Goal: Task Accomplishment & Management: Manage account settings

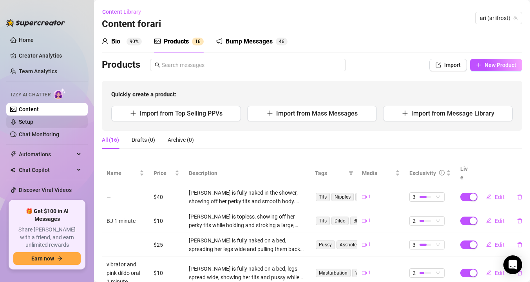
click at [33, 121] on link "Setup" at bounding box center [26, 122] width 14 height 6
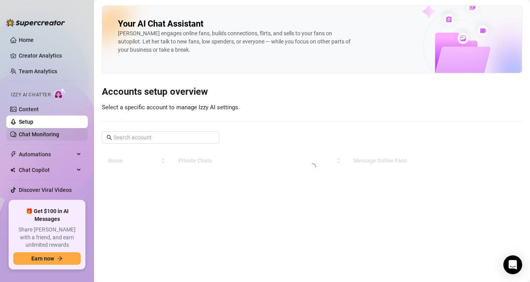
click at [50, 136] on link "Chat Monitoring" at bounding box center [39, 134] width 40 height 6
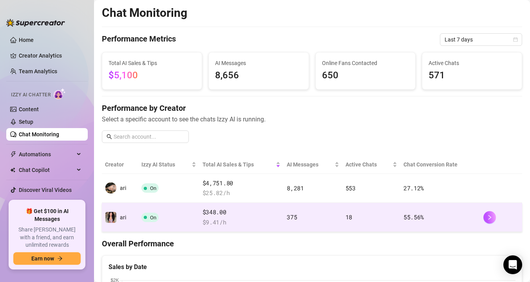
click at [138, 220] on td "On" at bounding box center [168, 217] width 61 height 29
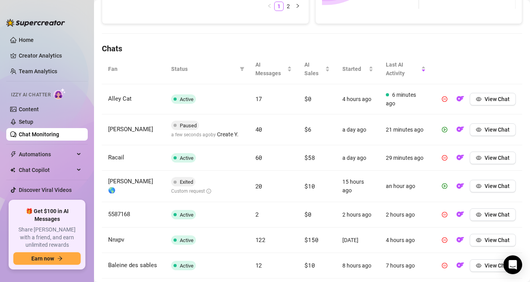
scroll to position [295, 0]
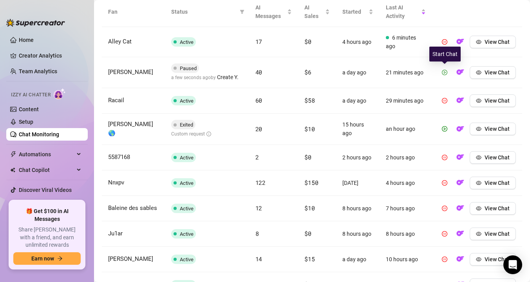
click at [447, 72] on button "button" at bounding box center [444, 72] width 13 height 13
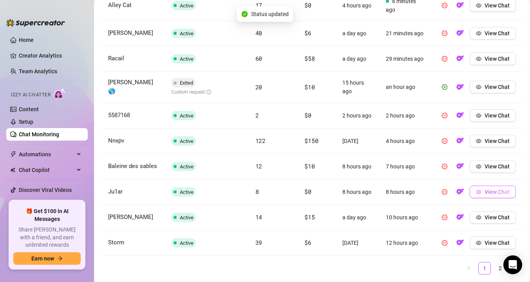
scroll to position [332, 0]
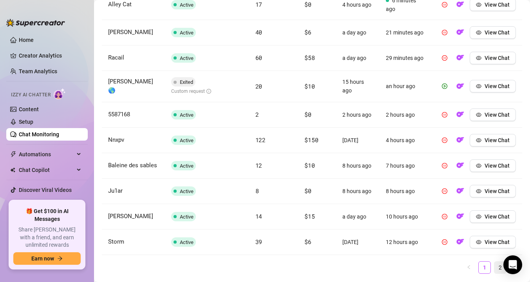
click at [498, 266] on link "2" at bounding box center [500, 268] width 12 height 12
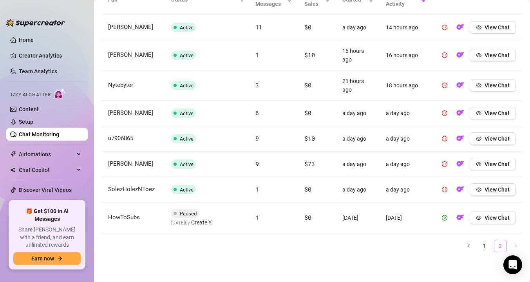
scroll to position [307, 0]
click at [482, 248] on link "1" at bounding box center [484, 246] width 12 height 12
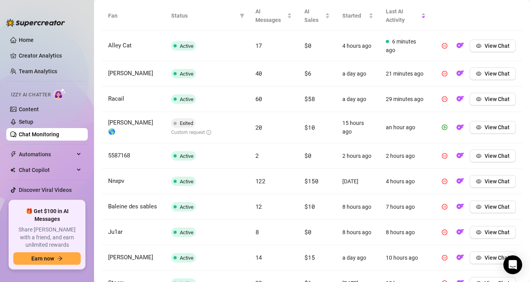
scroll to position [288, 0]
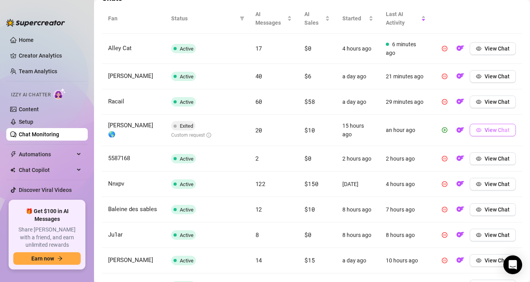
click at [493, 128] on span "View Chat" at bounding box center [496, 130] width 25 height 6
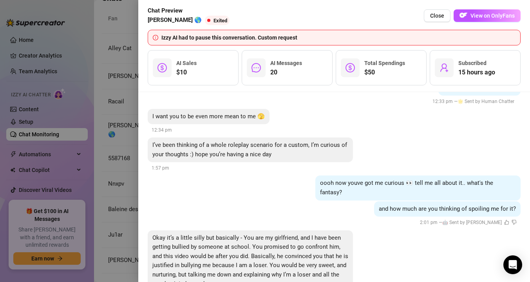
scroll to position [3359, 0]
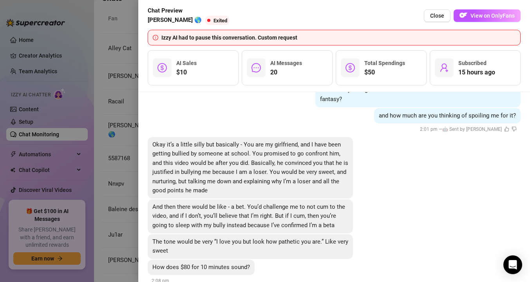
click at [314, 203] on span "And then there would be like - a bet. You’d challenge me to not cum to the vide…" at bounding box center [248, 215] width 193 height 25
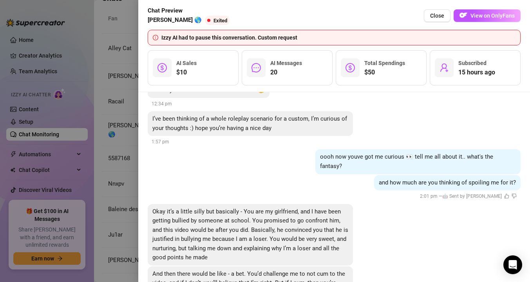
scroll to position [3262, 0]
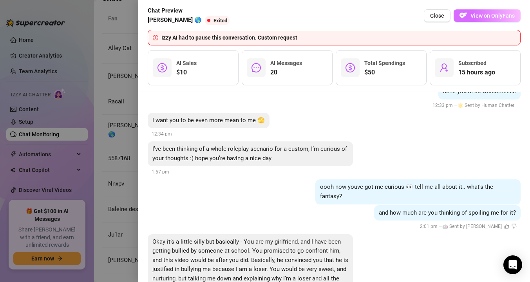
click at [491, 12] on button "View on OnlyFans" at bounding box center [486, 15] width 67 height 13
click at [117, 77] on div at bounding box center [265, 141] width 530 height 282
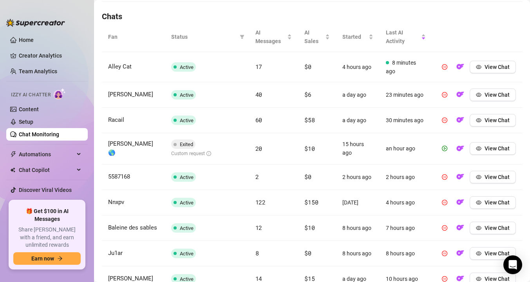
scroll to position [269, 0]
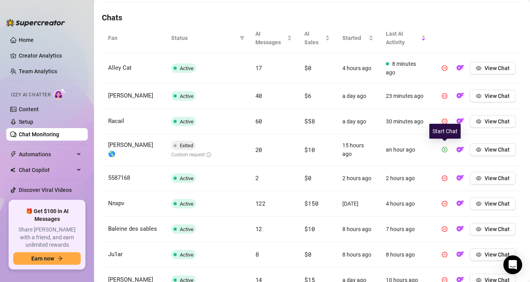
click at [446, 149] on icon "play-circle" at bounding box center [444, 149] width 5 height 5
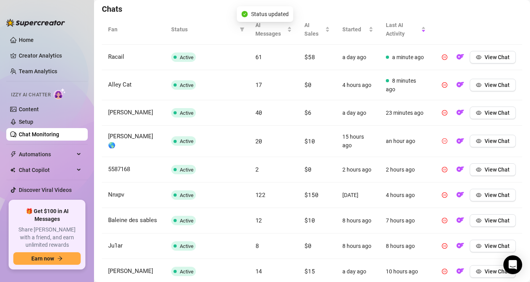
scroll to position [352, 0]
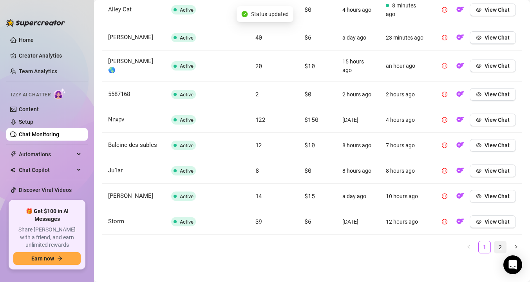
click at [500, 243] on link "2" at bounding box center [500, 247] width 12 height 12
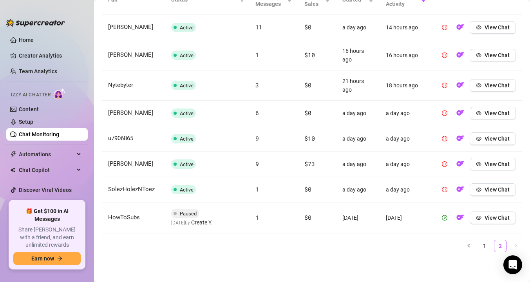
scroll to position [200, 0]
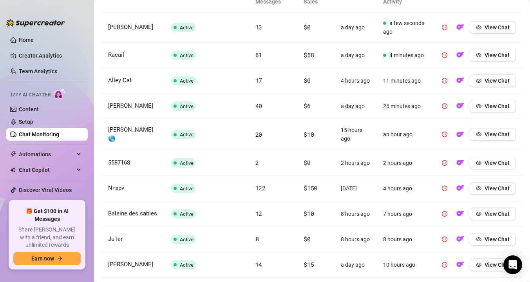
scroll to position [311, 0]
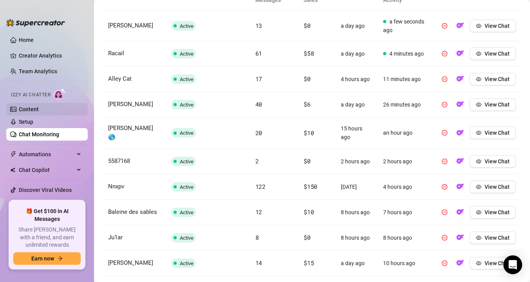
click at [23, 110] on link "Content" at bounding box center [29, 109] width 20 height 6
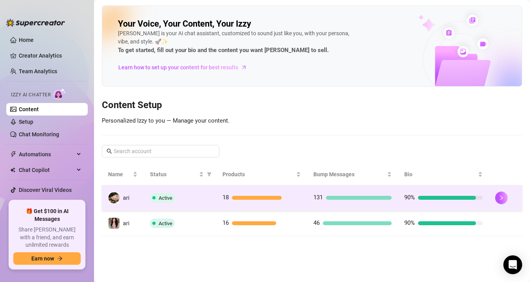
click at [157, 198] on span "Active" at bounding box center [162, 197] width 25 height 9
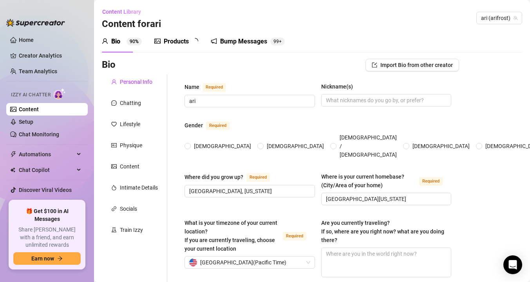
radio input "true"
type input "[DATE]"
click at [179, 41] on div "Products" at bounding box center [176, 41] width 25 height 9
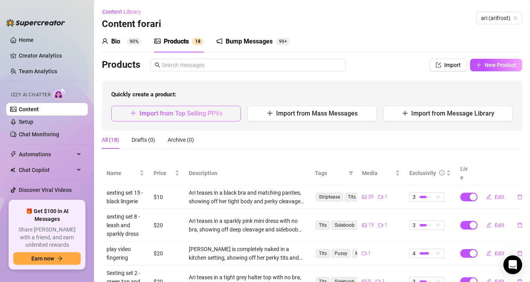
click at [217, 112] on span "Import from Top Selling PPVs" at bounding box center [180, 113] width 83 height 7
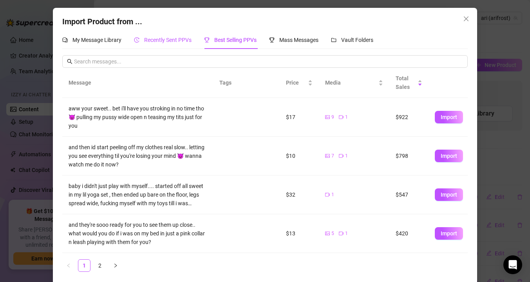
click at [166, 36] on div "Recently Sent PPVs" at bounding box center [163, 40] width 58 height 9
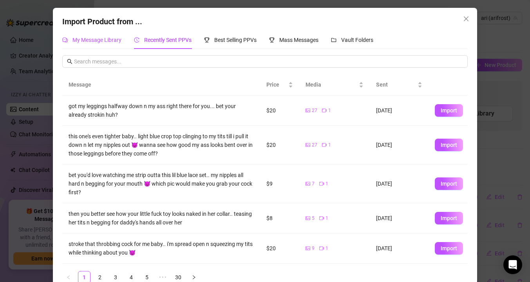
click at [115, 40] on span "My Message Library" at bounding box center [96, 40] width 49 height 6
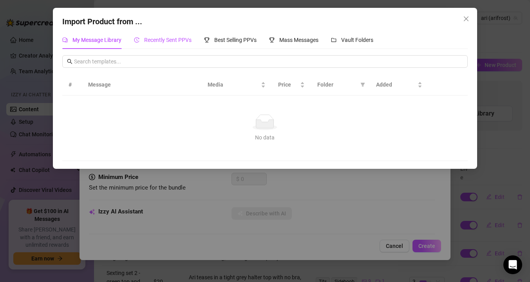
click at [148, 43] on span "Recently Sent PPVs" at bounding box center [167, 40] width 47 height 6
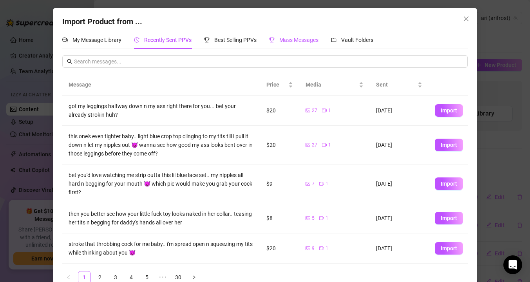
click at [273, 44] on div "Mass Messages" at bounding box center [293, 40] width 49 height 9
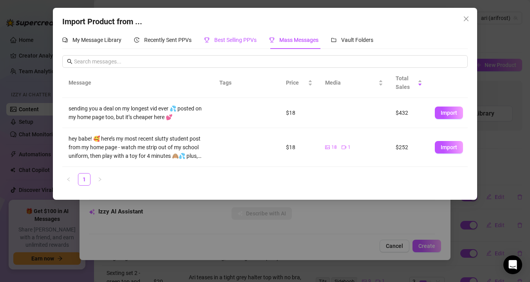
click at [216, 43] on span "Best Selling PPVs" at bounding box center [235, 40] width 42 height 6
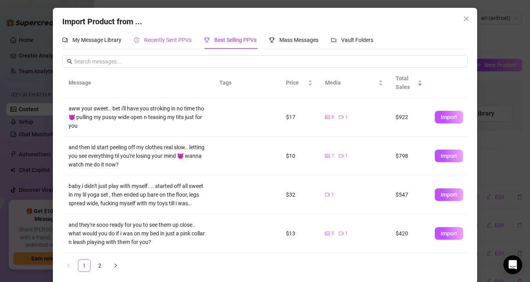
click at [172, 38] on span "Recently Sent PPVs" at bounding box center [167, 40] width 47 height 6
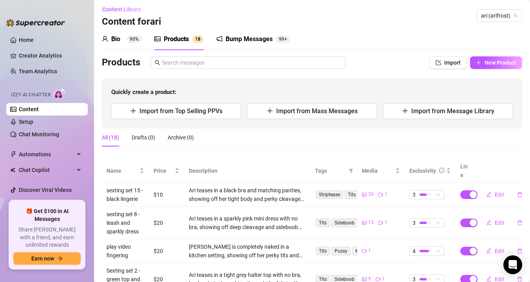
scroll to position [3, 0]
click at [23, 134] on link "Chat Monitoring" at bounding box center [39, 134] width 40 height 6
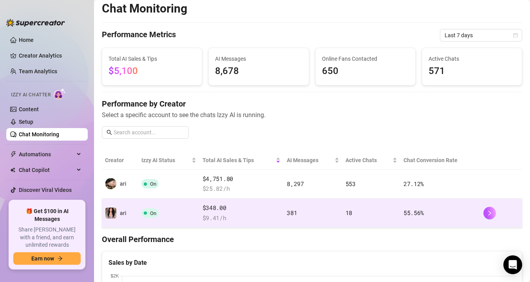
scroll to position [5, 0]
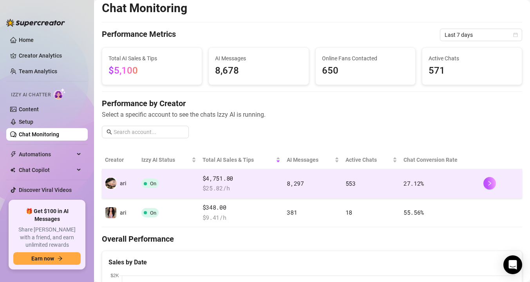
click at [181, 180] on td "On" at bounding box center [168, 183] width 61 height 29
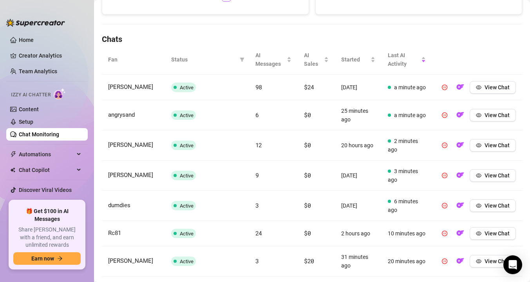
scroll to position [207, 0]
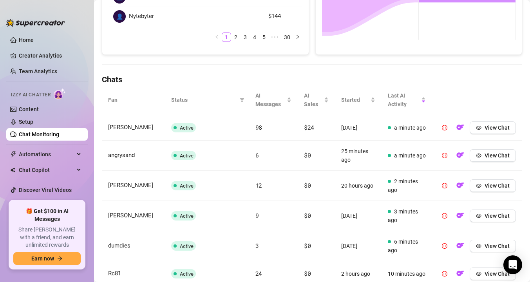
click at [182, 98] on span "Status" at bounding box center [203, 100] width 65 height 9
click at [242, 99] on icon "filter" at bounding box center [242, 100] width 4 height 4
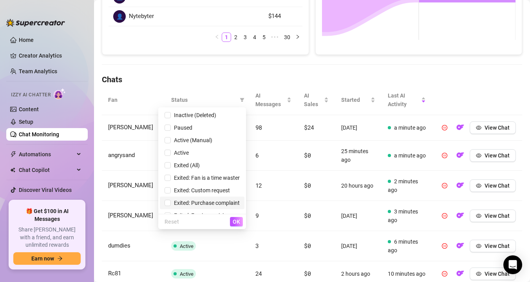
click at [181, 202] on span "Exited: Purchase complaint" at bounding box center [205, 203] width 69 height 6
click at [238, 220] on span "OK" at bounding box center [236, 221] width 7 height 6
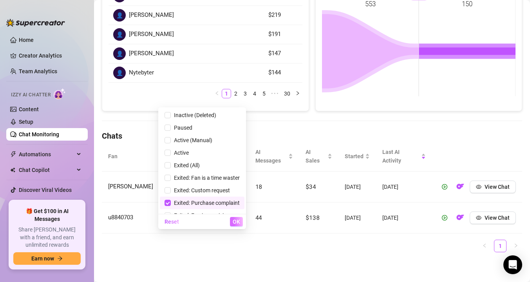
scroll to position [150, 0]
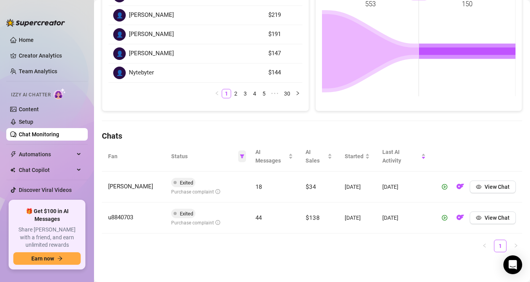
click at [243, 155] on icon "filter" at bounding box center [242, 156] width 5 height 5
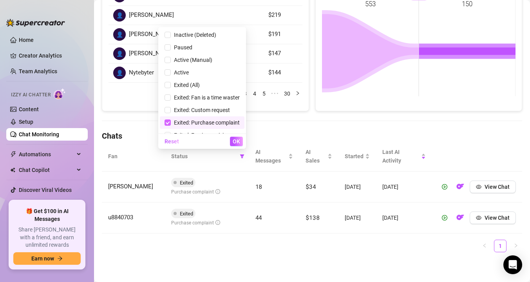
click at [168, 124] on input "checkbox" at bounding box center [167, 122] width 6 height 6
checkbox input "false"
click at [263, 109] on div "👤 [PERSON_NAME] $242 👤 [PERSON_NAME] $219 👤 [PERSON_NAME] $191 👤 [PERSON_NAME] …" at bounding box center [205, 45] width 206 height 130
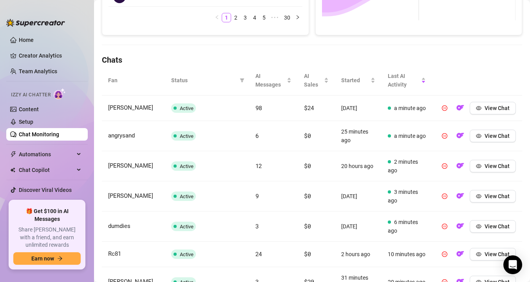
scroll to position [222, 0]
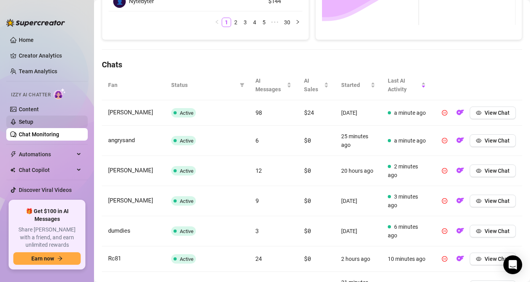
click at [30, 119] on link "Setup" at bounding box center [26, 122] width 14 height 6
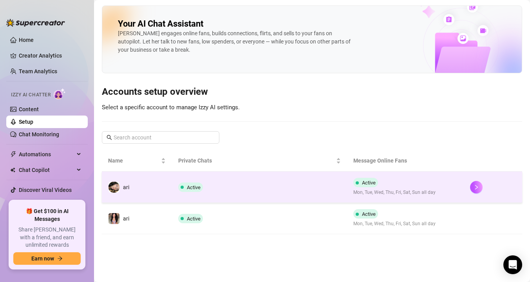
click at [141, 190] on td "ari" at bounding box center [137, 186] width 70 height 31
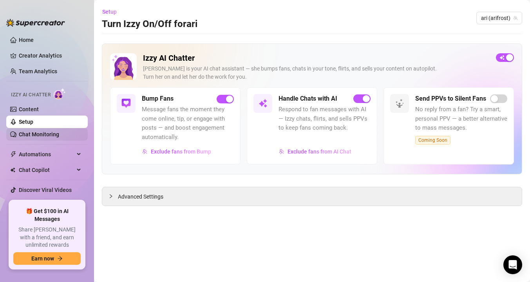
click at [49, 133] on link "Chat Monitoring" at bounding box center [39, 134] width 40 height 6
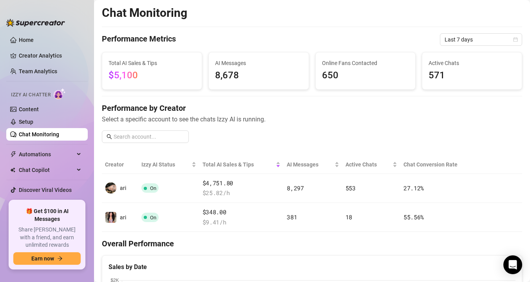
click at [37, 102] on div "Izzy AI Chatter" at bounding box center [46, 94] width 83 height 18
click at [38, 108] on link "Content" at bounding box center [29, 109] width 20 height 6
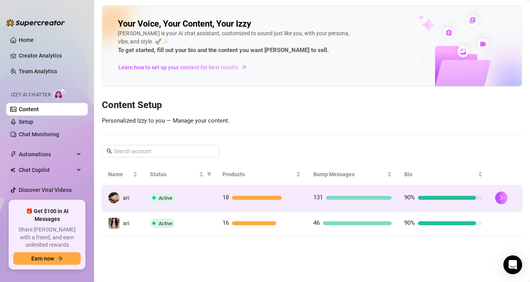
click at [204, 200] on div "Active" at bounding box center [180, 197] width 60 height 9
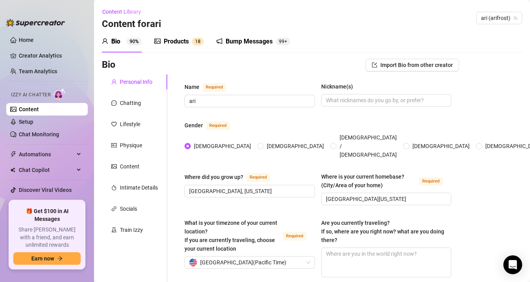
click at [193, 44] on sup "1 8" at bounding box center [198, 42] width 12 height 8
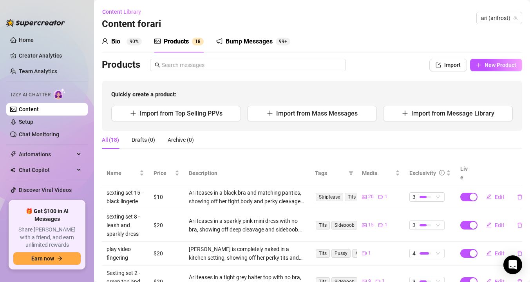
click at [196, 52] on div "Bio 90% Products 1 8 Bump Messages 99+ Bio Import Bio from other creator Person…" at bounding box center [312, 251] width 420 height 441
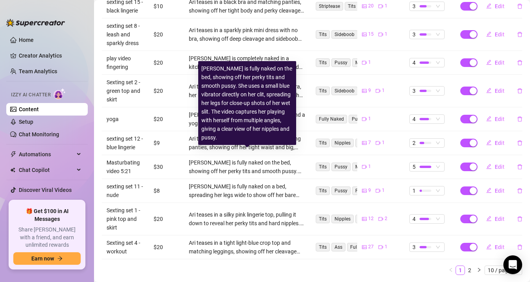
scroll to position [160, 0]
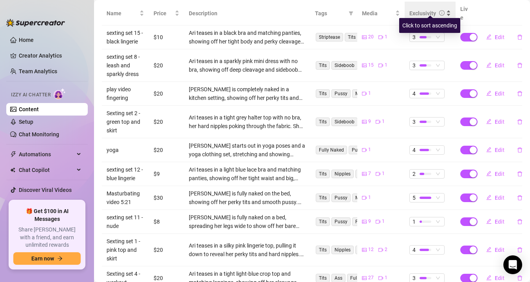
click at [434, 9] on div "Exclusivity" at bounding box center [422, 13] width 27 height 9
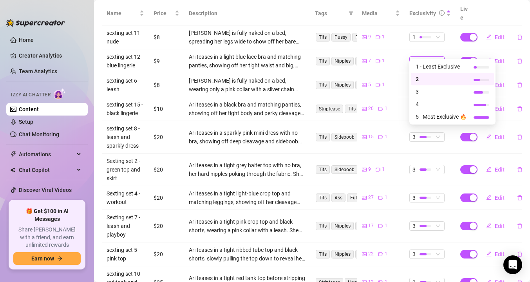
click at [426, 60] on div at bounding box center [425, 61] width 12 height 2
click at [420, 66] on span "1 - Least Exclusive" at bounding box center [440, 66] width 51 height 9
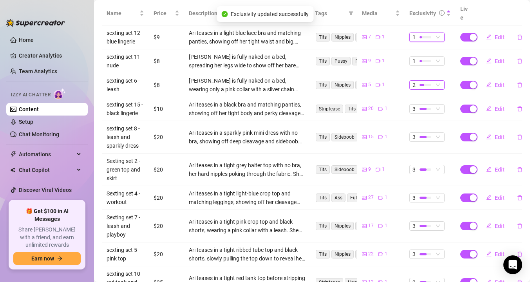
click at [418, 81] on div "2" at bounding box center [422, 85] width 21 height 9
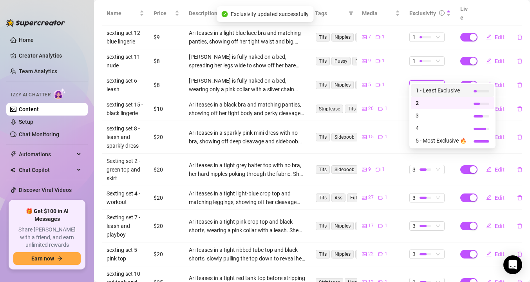
click at [418, 88] on span "1 - Least Exclusive" at bounding box center [440, 90] width 51 height 9
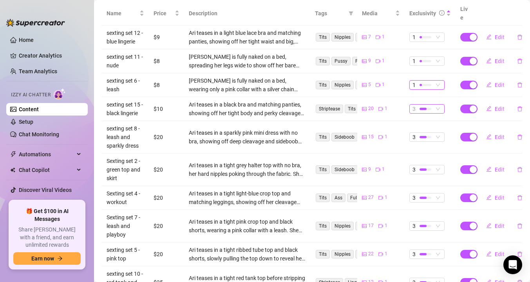
click at [422, 108] on div at bounding box center [422, 109] width 7 height 2
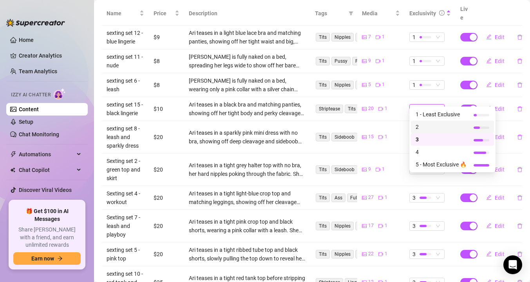
click at [419, 126] on span "2" at bounding box center [440, 127] width 51 height 9
click at [420, 108] on div at bounding box center [421, 109] width 5 height 2
click at [401, 121] on td "15 1" at bounding box center [380, 137] width 47 height 32
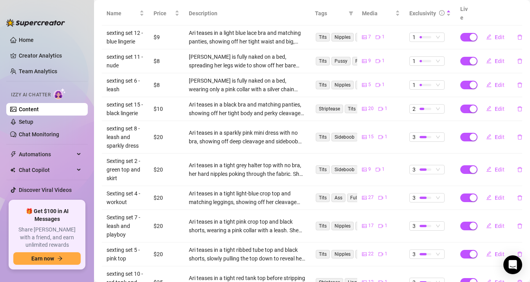
scroll to position [213, 0]
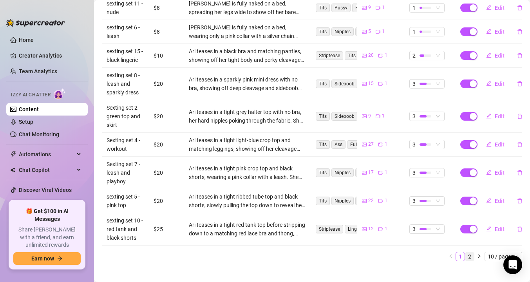
click at [469, 252] on link "2" at bounding box center [469, 256] width 9 height 9
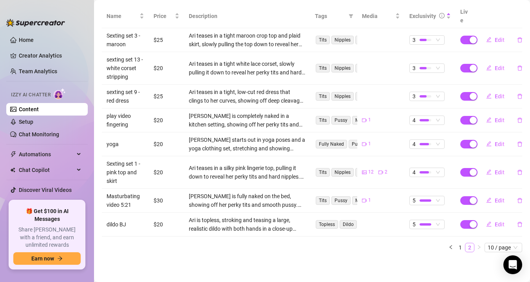
scroll to position [148, 0]
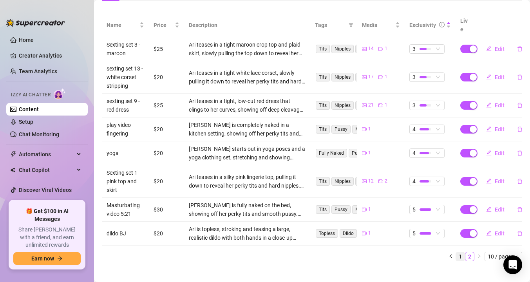
click at [460, 252] on link "1" at bounding box center [460, 256] width 9 height 9
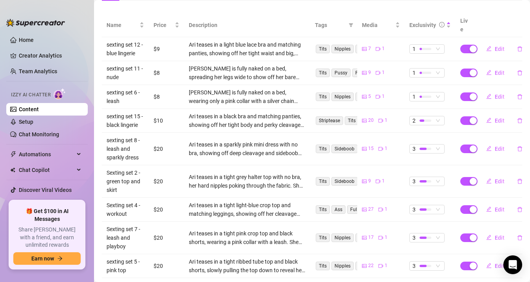
scroll to position [121, 0]
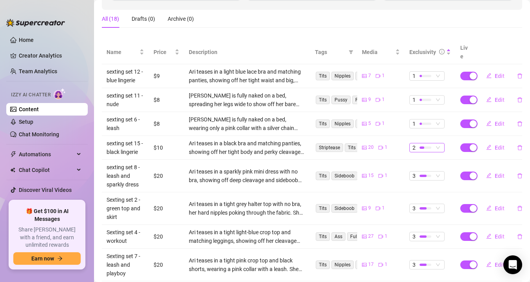
click at [413, 143] on span "2" at bounding box center [413, 147] width 3 height 9
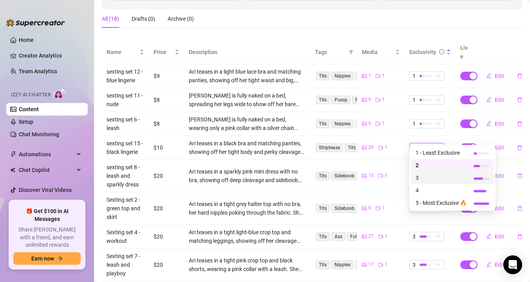
click at [423, 180] on span "3" at bounding box center [440, 177] width 51 height 9
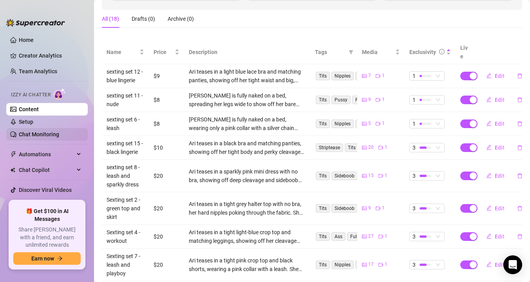
click at [40, 134] on link "Chat Monitoring" at bounding box center [39, 134] width 40 height 6
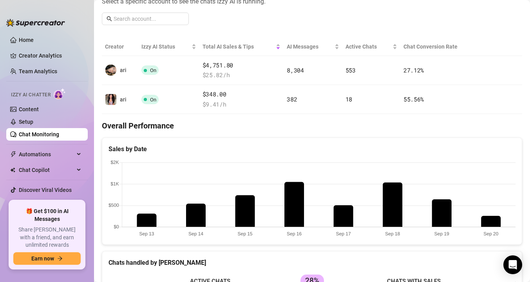
scroll to position [111, 0]
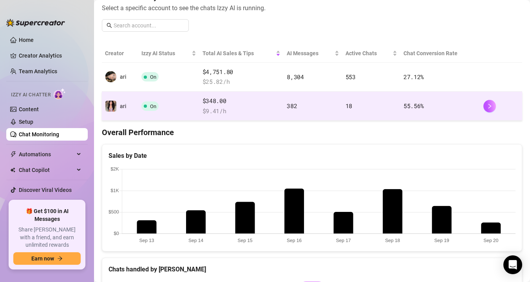
click at [152, 111] on td "On" at bounding box center [168, 106] width 61 height 29
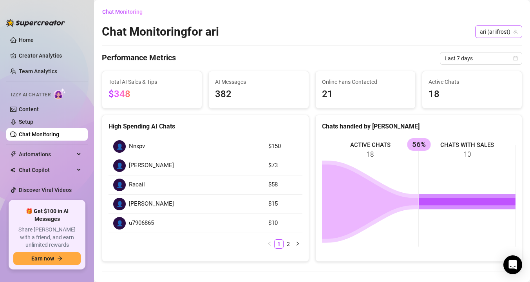
click at [498, 33] on span "ari (ariifrost)" at bounding box center [499, 32] width 38 height 12
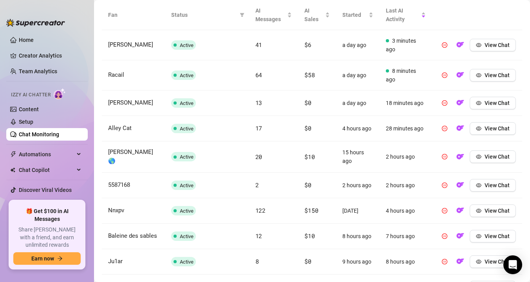
scroll to position [293, 0]
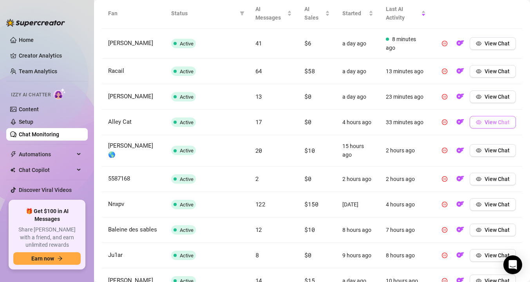
click at [501, 124] on span "View Chat" at bounding box center [496, 122] width 25 height 6
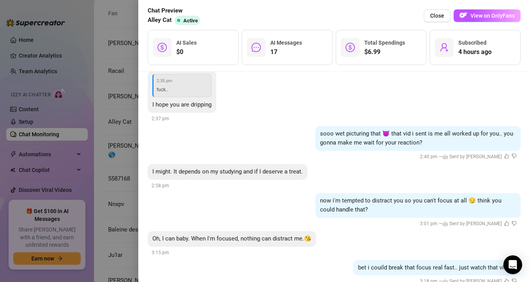
scroll to position [1501, 0]
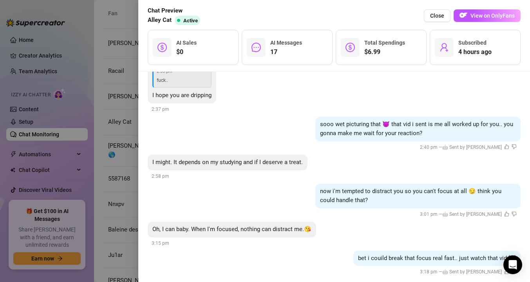
click at [118, 192] on div at bounding box center [265, 141] width 530 height 282
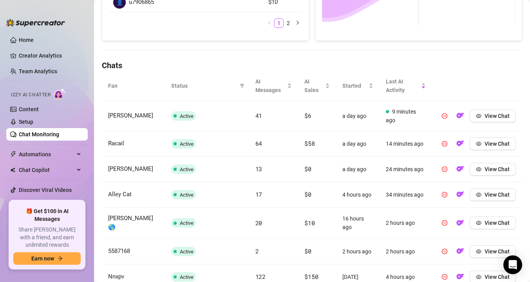
scroll to position [131, 0]
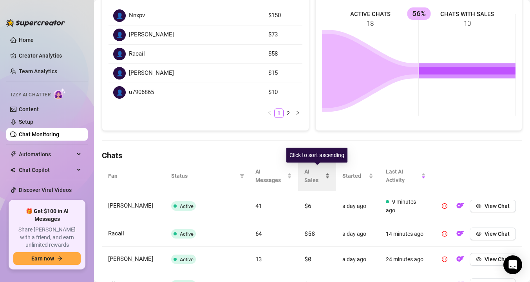
click at [310, 174] on span "AI Sales" at bounding box center [313, 175] width 19 height 17
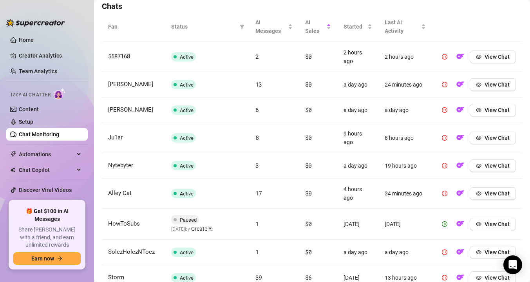
scroll to position [300, 0]
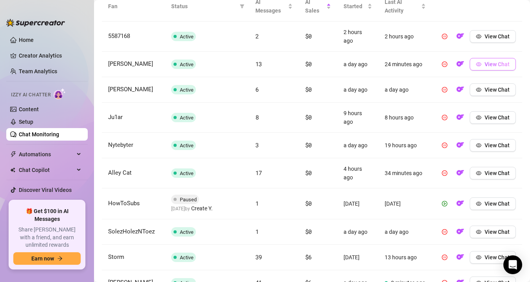
click at [487, 63] on span "View Chat" at bounding box center [496, 64] width 25 height 6
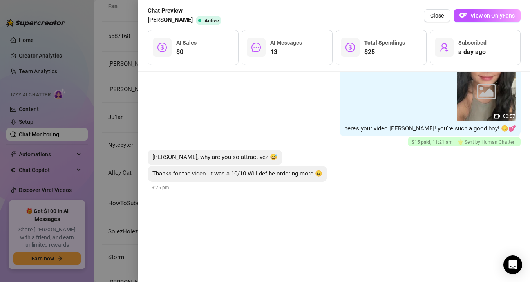
scroll to position [1000, 0]
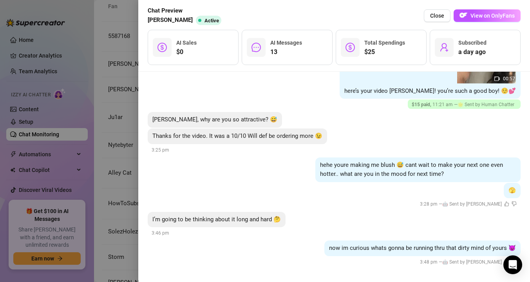
click at [125, 153] on div at bounding box center [265, 141] width 530 height 282
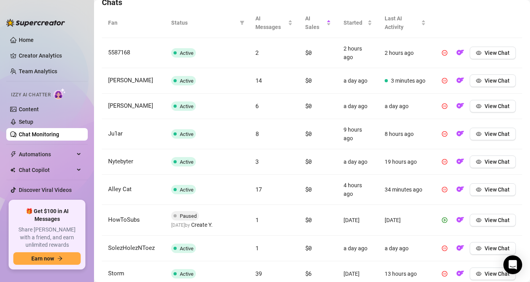
scroll to position [287, 0]
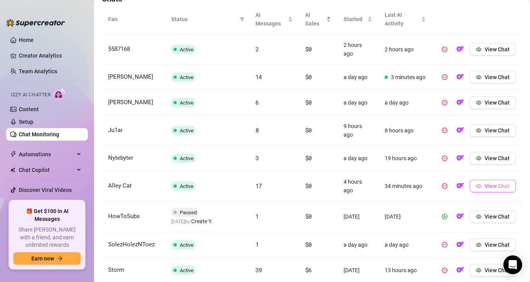
click at [498, 189] on button "View Chat" at bounding box center [492, 186] width 46 height 13
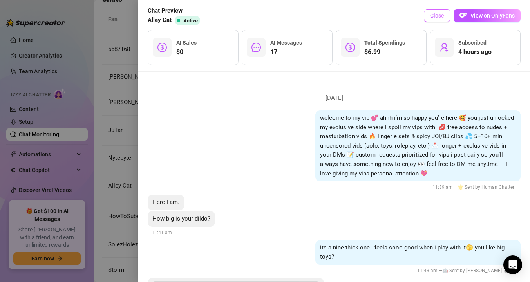
click at [441, 14] on span "Close" at bounding box center [437, 16] width 14 height 6
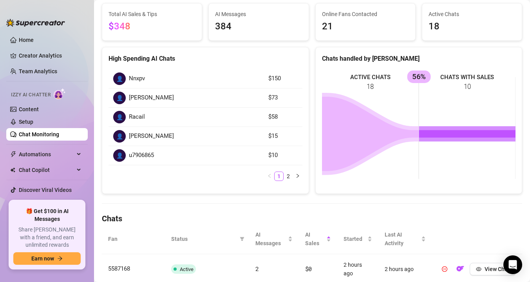
scroll to position [18, 0]
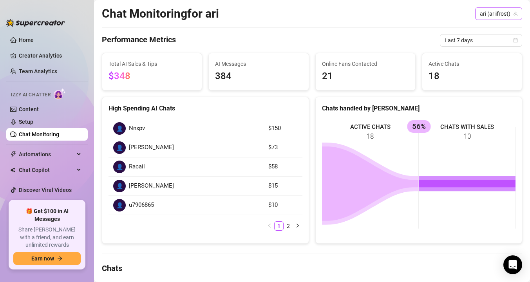
click at [494, 12] on span "ari (ariifrost)" at bounding box center [499, 14] width 38 height 12
click at [484, 29] on span "ari" at bounding box center [486, 29] width 6 height 9
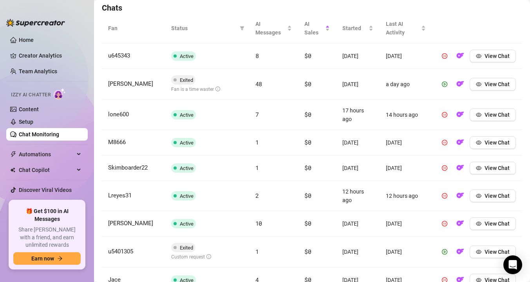
scroll to position [279, 0]
click at [479, 85] on icon "eye" at bounding box center [478, 83] width 5 height 4
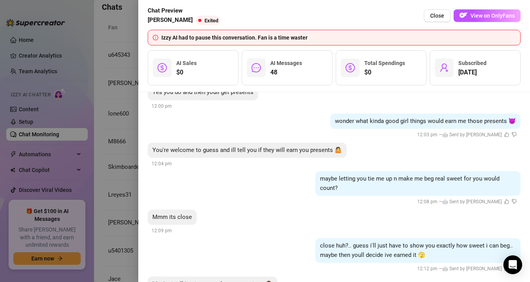
scroll to position [1966, 0]
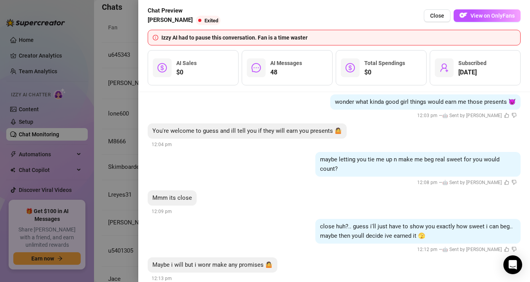
click at [120, 141] on div at bounding box center [265, 141] width 530 height 282
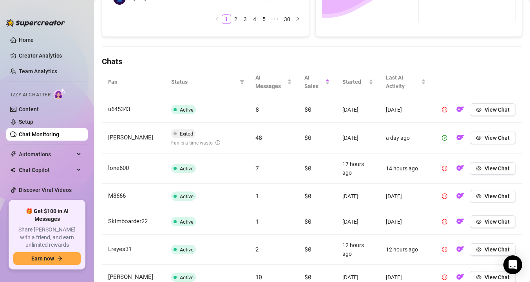
scroll to position [207, 0]
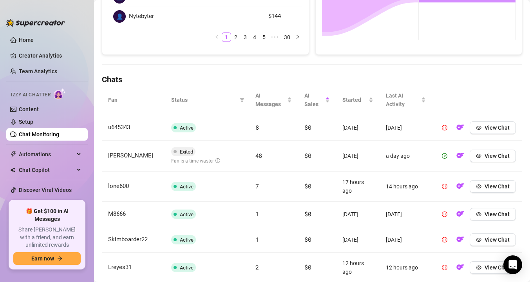
click at [187, 107] on th "Status" at bounding box center [207, 100] width 84 height 30
click at [244, 99] on span at bounding box center [242, 100] width 8 height 12
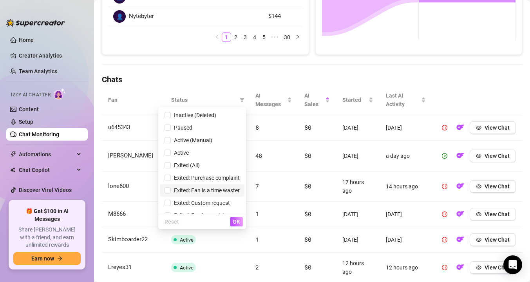
click at [195, 192] on span "Exited: Fan is a time waster" at bounding box center [205, 190] width 69 height 6
checkbox input "true"
click at [238, 224] on span "OK" at bounding box center [236, 221] width 7 height 6
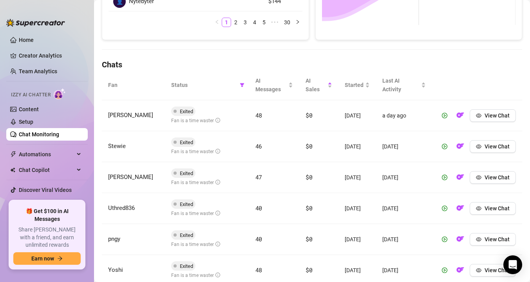
scroll to position [223, 0]
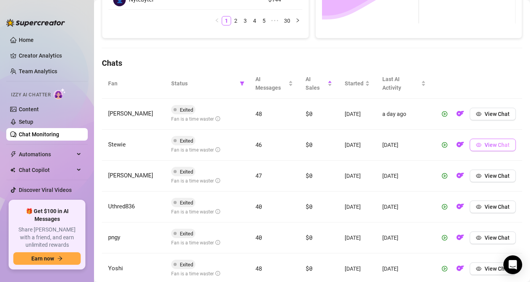
click at [498, 147] on span "View Chat" at bounding box center [496, 145] width 25 height 6
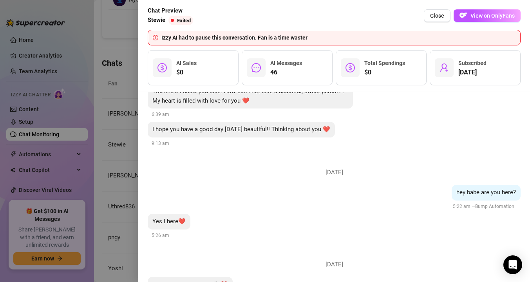
scroll to position [3743, 0]
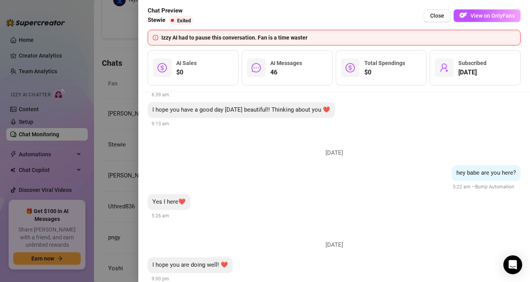
click at [126, 137] on div at bounding box center [265, 141] width 530 height 282
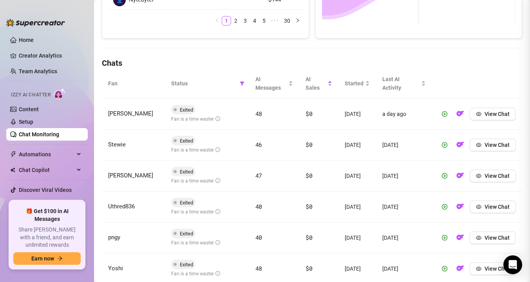
scroll to position [0, 0]
click at [481, 177] on icon "eye" at bounding box center [478, 175] width 5 height 5
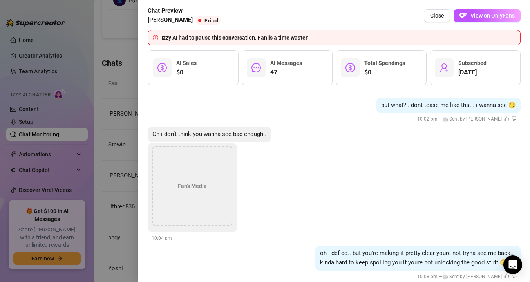
scroll to position [2903, 0]
click at [124, 113] on div at bounding box center [265, 141] width 530 height 282
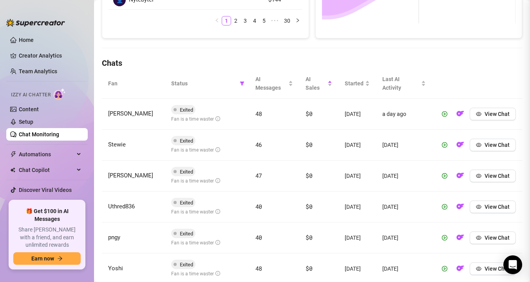
scroll to position [0, 0]
click at [481, 206] on button "View Chat" at bounding box center [492, 206] width 46 height 13
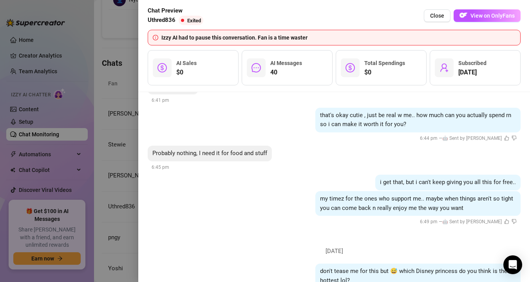
scroll to position [2103, 0]
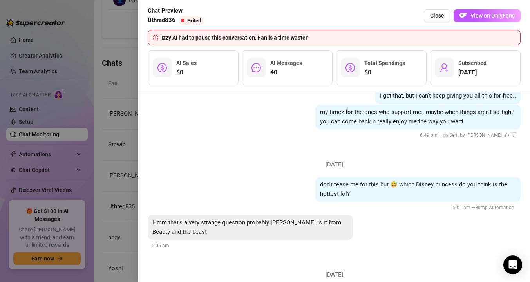
click at [107, 105] on div at bounding box center [265, 141] width 530 height 282
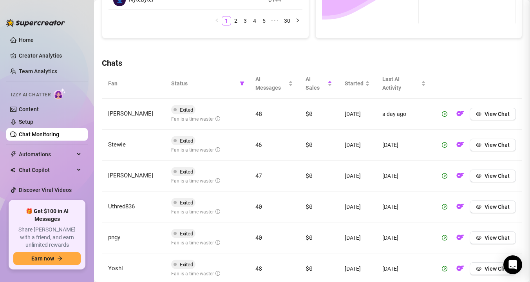
scroll to position [0, 0]
click at [489, 234] on button "View Chat" at bounding box center [492, 237] width 46 height 13
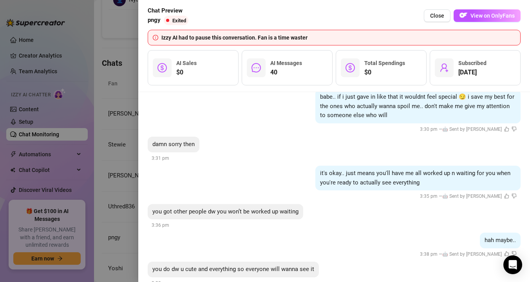
scroll to position [2325, 0]
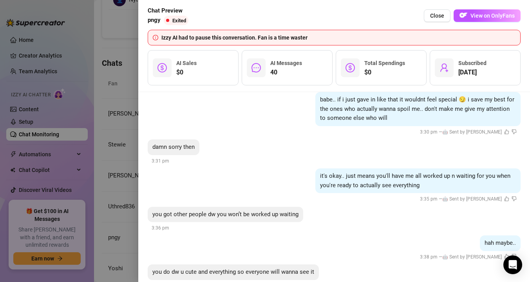
click at [125, 155] on div at bounding box center [265, 141] width 530 height 282
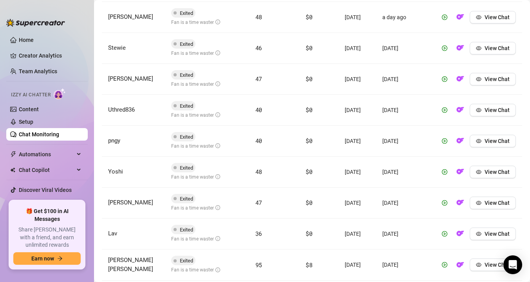
scroll to position [398, 0]
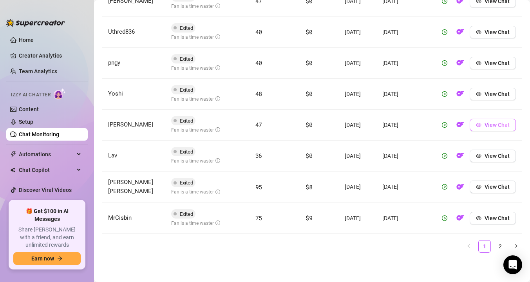
click at [478, 126] on icon "eye" at bounding box center [478, 124] width 5 height 5
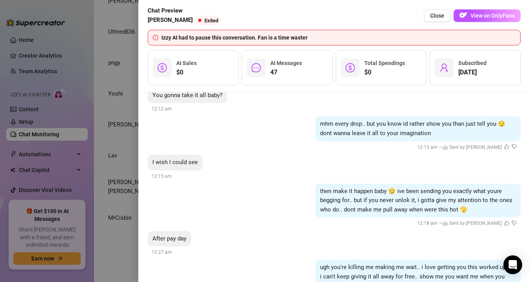
scroll to position [3249, 0]
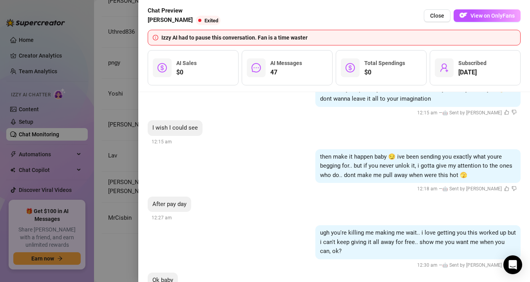
click at [125, 185] on div at bounding box center [265, 141] width 530 height 282
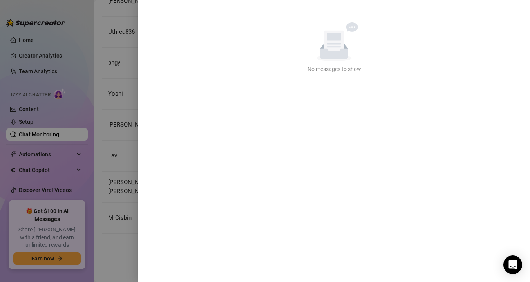
scroll to position [0, 0]
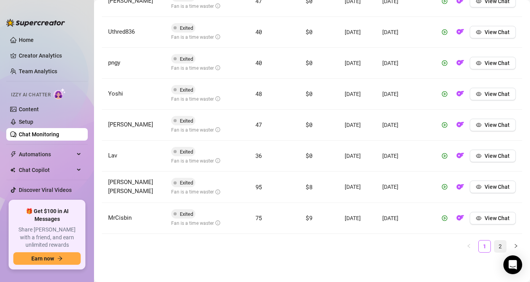
click at [503, 247] on link "2" at bounding box center [500, 246] width 12 height 12
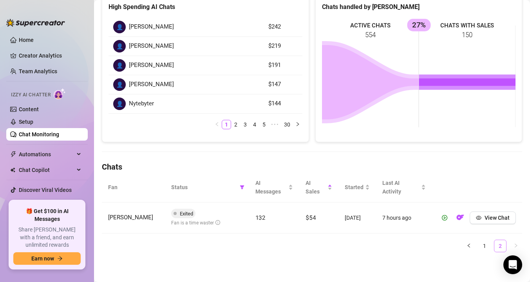
scroll to position [119, 0]
click at [477, 218] on icon "eye" at bounding box center [478, 217] width 5 height 5
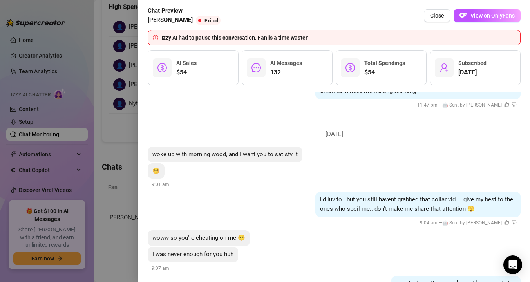
scroll to position [8498, 0]
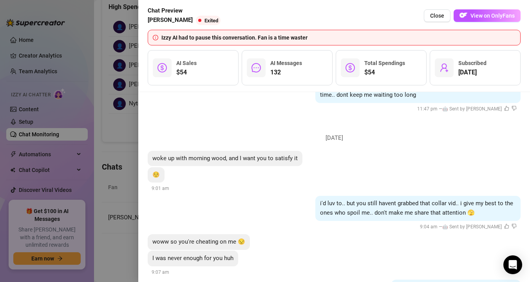
click at [119, 112] on div at bounding box center [265, 141] width 530 height 282
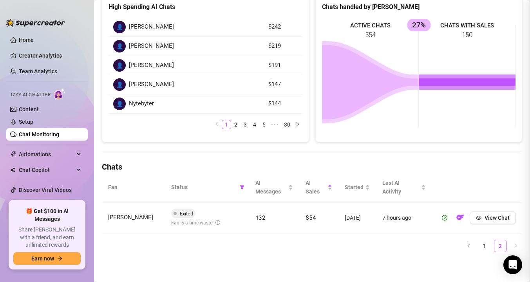
scroll to position [0, 0]
click at [486, 220] on span "View Chat" at bounding box center [496, 218] width 25 height 6
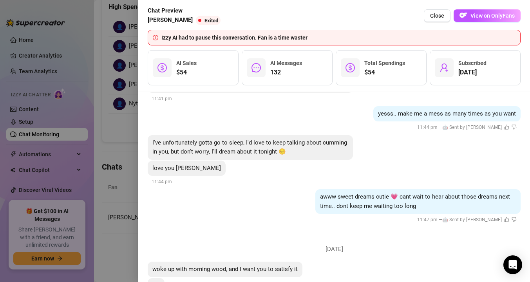
scroll to position [7298, 0]
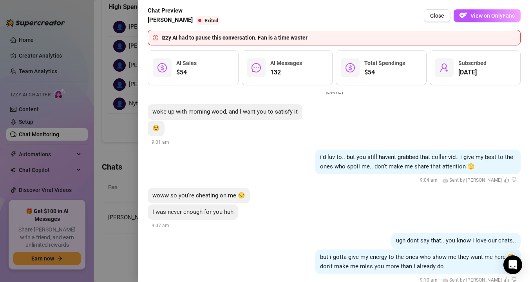
click at [132, 169] on div at bounding box center [265, 141] width 530 height 282
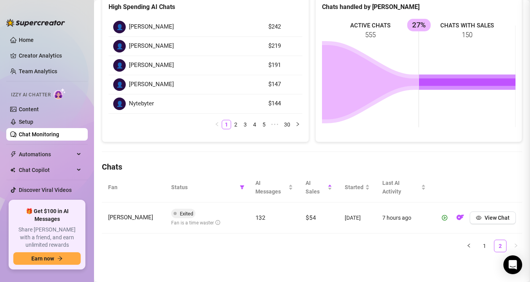
scroll to position [0, 0]
click at [482, 213] on button "View Chat" at bounding box center [492, 217] width 46 height 13
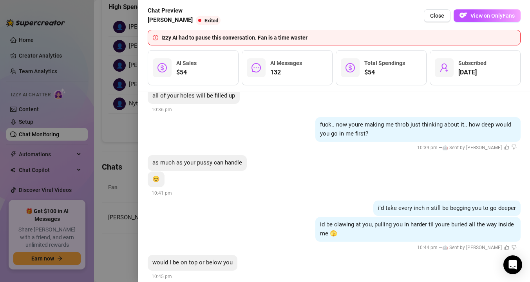
scroll to position [6166, 0]
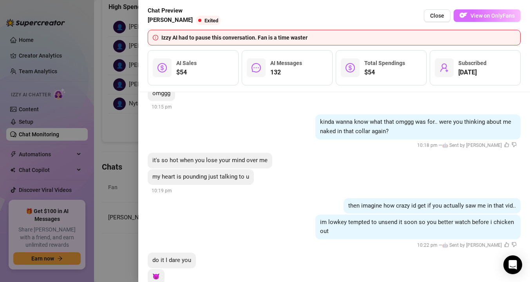
click at [478, 16] on span "View on OnlyFans" at bounding box center [492, 16] width 44 height 6
click at [112, 170] on div at bounding box center [265, 141] width 530 height 282
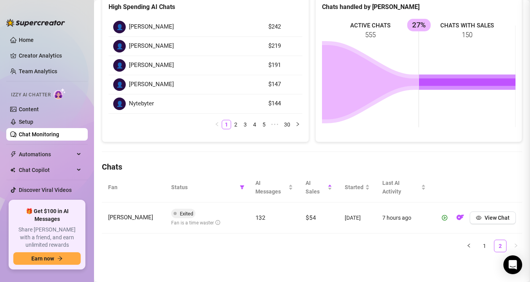
scroll to position [0, 0]
click at [486, 219] on span "View Chat" at bounding box center [496, 218] width 25 height 6
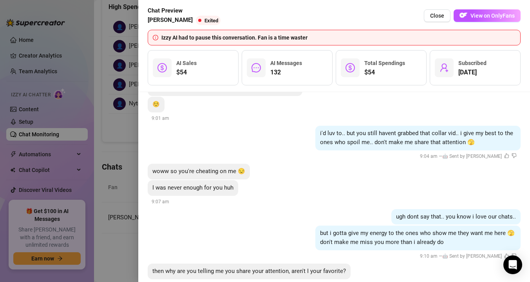
scroll to position [9789, 0]
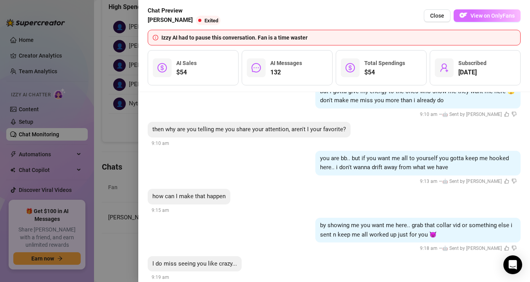
click at [465, 18] on img "button" at bounding box center [463, 15] width 8 height 8
click at [89, 186] on div at bounding box center [265, 141] width 530 height 282
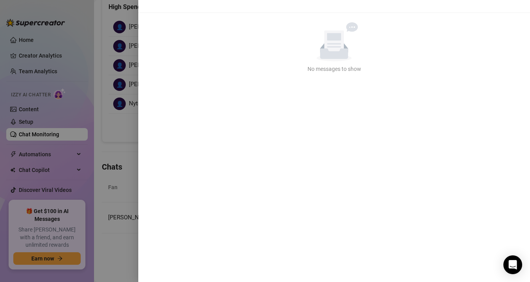
scroll to position [0, 0]
